Goal: Transaction & Acquisition: Purchase product/service

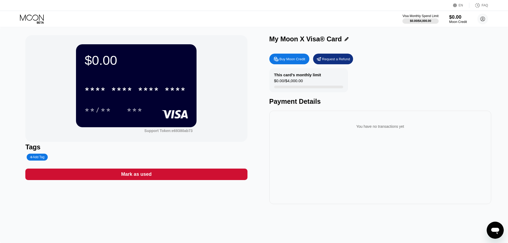
click at [457, 17] on div "$0.00" at bounding box center [458, 17] width 18 height 6
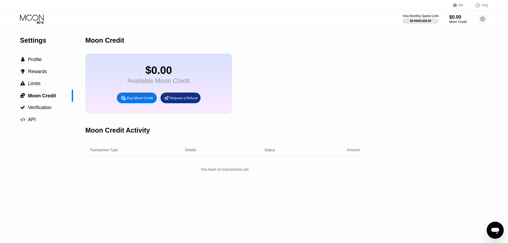
click at [135, 100] on div "Buy Moon Credit" at bounding box center [140, 98] width 26 height 5
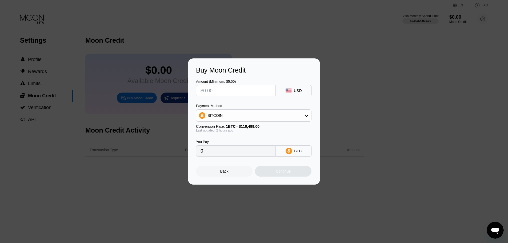
click at [246, 91] on input "text" at bounding box center [236, 90] width 71 height 11
type input "$5"
type input "0.00004480"
type input "$50"
type input "0.00044798"
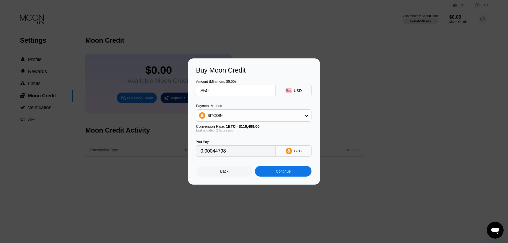
type input "$50"
click at [293, 153] on div "BTC" at bounding box center [294, 150] width 36 height 11
click at [287, 115] on div "BITCOIN" at bounding box center [253, 115] width 115 height 11
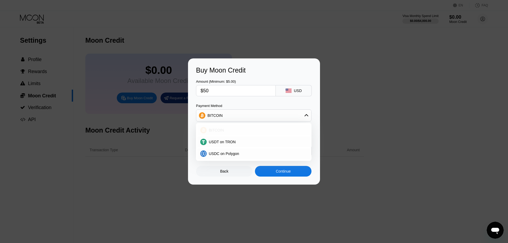
click at [253, 128] on div "BITCOIN" at bounding box center [257, 130] width 101 height 4
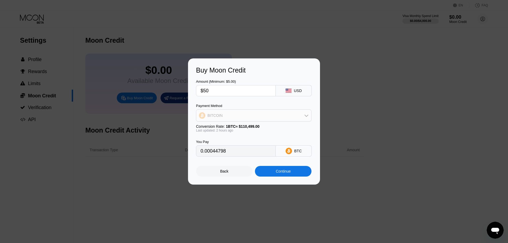
click at [252, 113] on div "BITCOIN" at bounding box center [253, 115] width 115 height 11
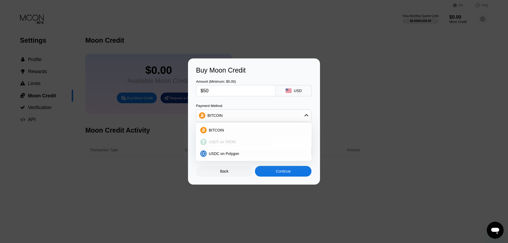
click at [241, 143] on div "USDT on TRON" at bounding box center [257, 142] width 101 height 4
type input "50.51"
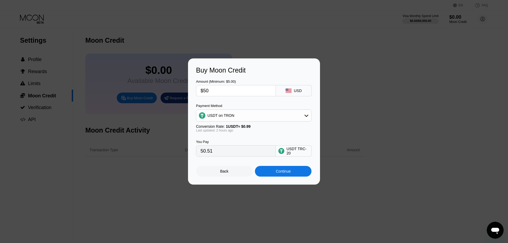
click at [299, 154] on div "USDT TRC-20" at bounding box center [297, 151] width 22 height 9
click at [285, 172] on div "Continue" at bounding box center [283, 171] width 15 height 4
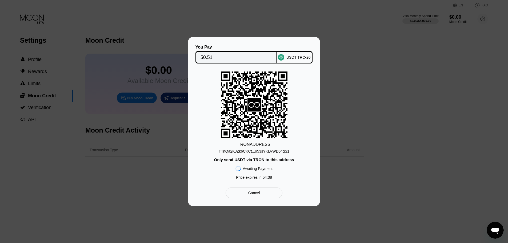
click at [264, 196] on div "Cancel" at bounding box center [254, 193] width 57 height 11
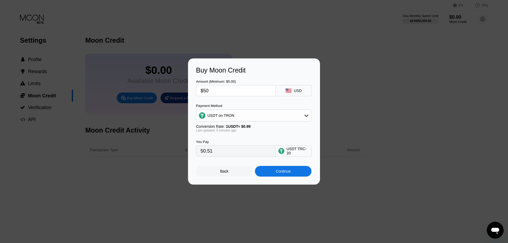
click at [232, 173] on div "Back" at bounding box center [224, 171] width 57 height 11
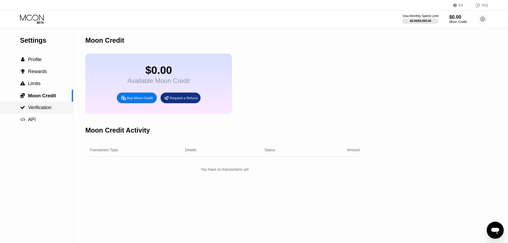
click at [49, 110] on span "Verification" at bounding box center [39, 107] width 23 height 5
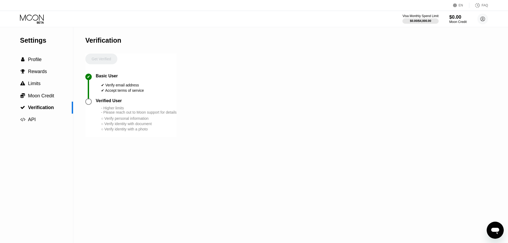
click at [91, 105] on div at bounding box center [88, 101] width 6 height 6
click at [35, 62] on span "Profile" at bounding box center [35, 59] width 14 height 5
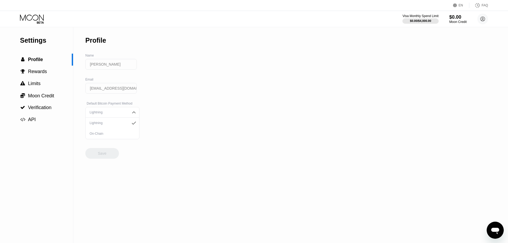
click at [219, 94] on div "Settings  Profile  Rewards  Limits  Moon Credit  Verification  API Profil…" at bounding box center [254, 135] width 508 height 216
click at [40, 74] on span "Rewards" at bounding box center [37, 71] width 19 height 5
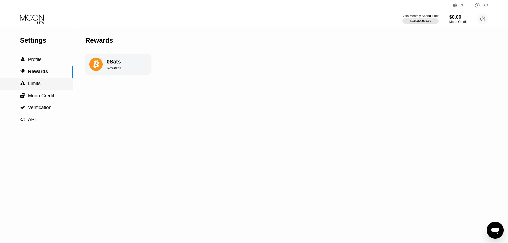
click at [39, 82] on span "Limits" at bounding box center [34, 83] width 13 height 5
